Goal: Obtain resource: Download file/media

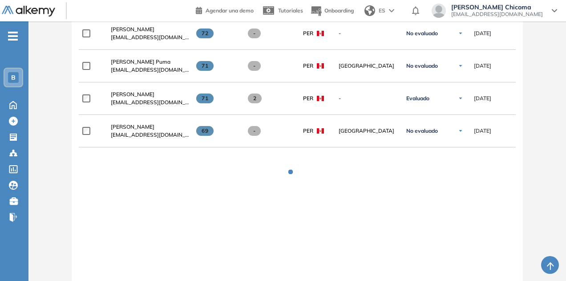
scroll to position [719, 0]
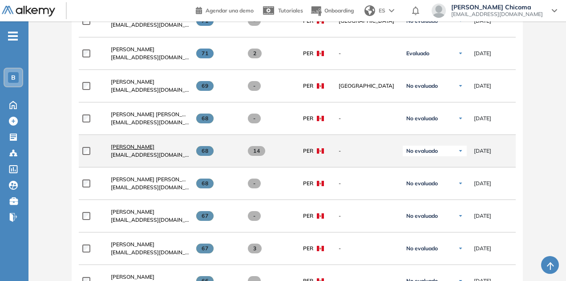
click at [146, 146] on span "[PERSON_NAME]" at bounding box center [133, 146] width 44 height 7
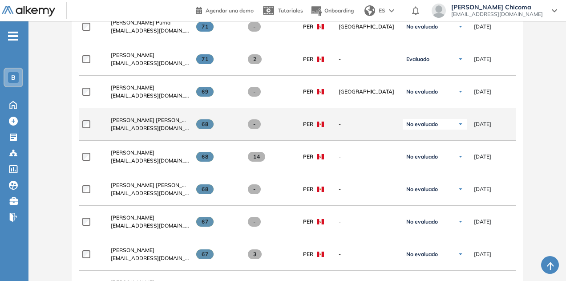
scroll to position [712, 0]
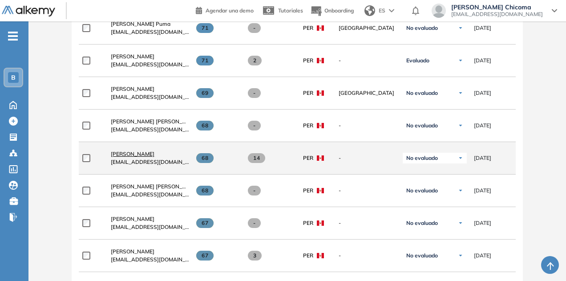
click at [143, 154] on span "[PERSON_NAME]" at bounding box center [133, 153] width 44 height 7
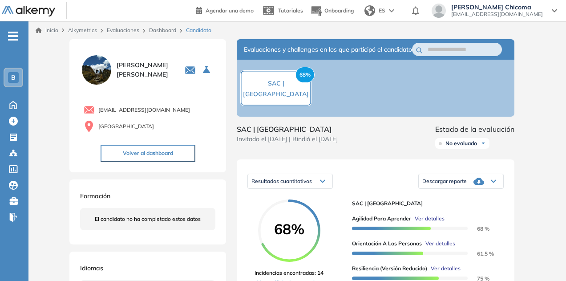
click at [458, 185] on span "Descargar reporte" at bounding box center [444, 181] width 45 height 7
click at [465, 213] on li "Descargar informe resumido" at bounding box center [456, 208] width 66 height 9
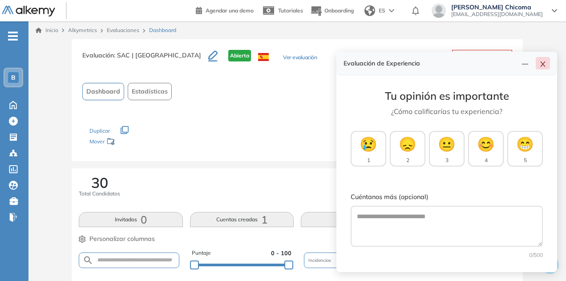
click at [542, 65] on icon "close" at bounding box center [542, 64] width 7 height 7
